Goal: Find contact information: Find contact information

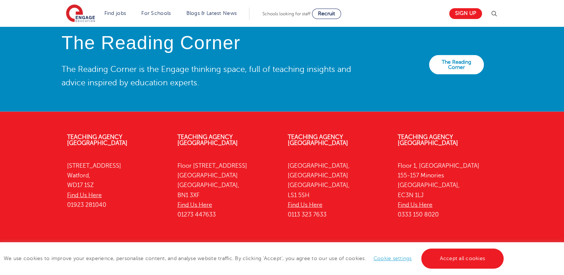
scroll to position [1689, 0]
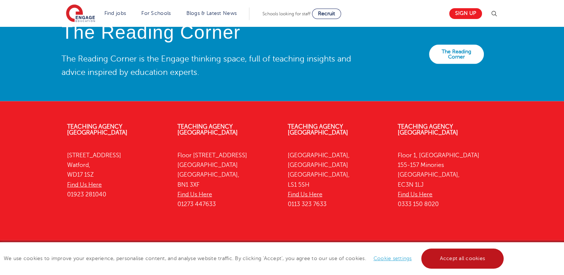
click at [473, 258] on link "Accept all cookies" at bounding box center [463, 259] width 83 height 20
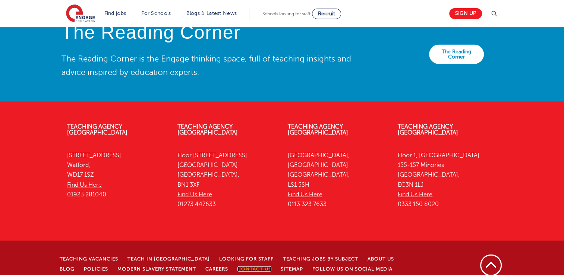
click at [238, 267] on link "Contact Us" at bounding box center [255, 269] width 34 height 5
